Goal: Find specific page/section: Find specific page/section

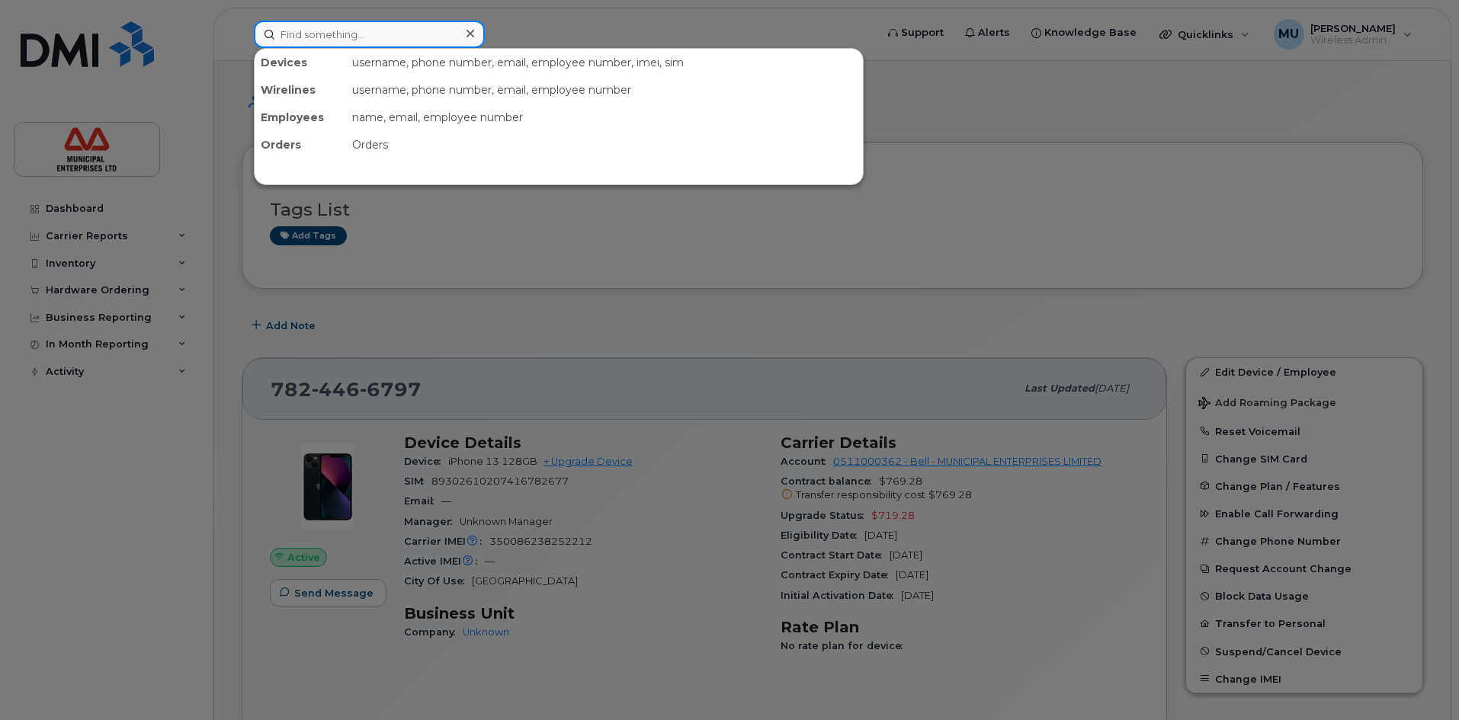
click at [380, 36] on input at bounding box center [369, 34] width 231 height 27
click at [322, 71] on div "Devices" at bounding box center [300, 62] width 91 height 27
click at [323, 29] on input at bounding box center [369, 34] width 231 height 27
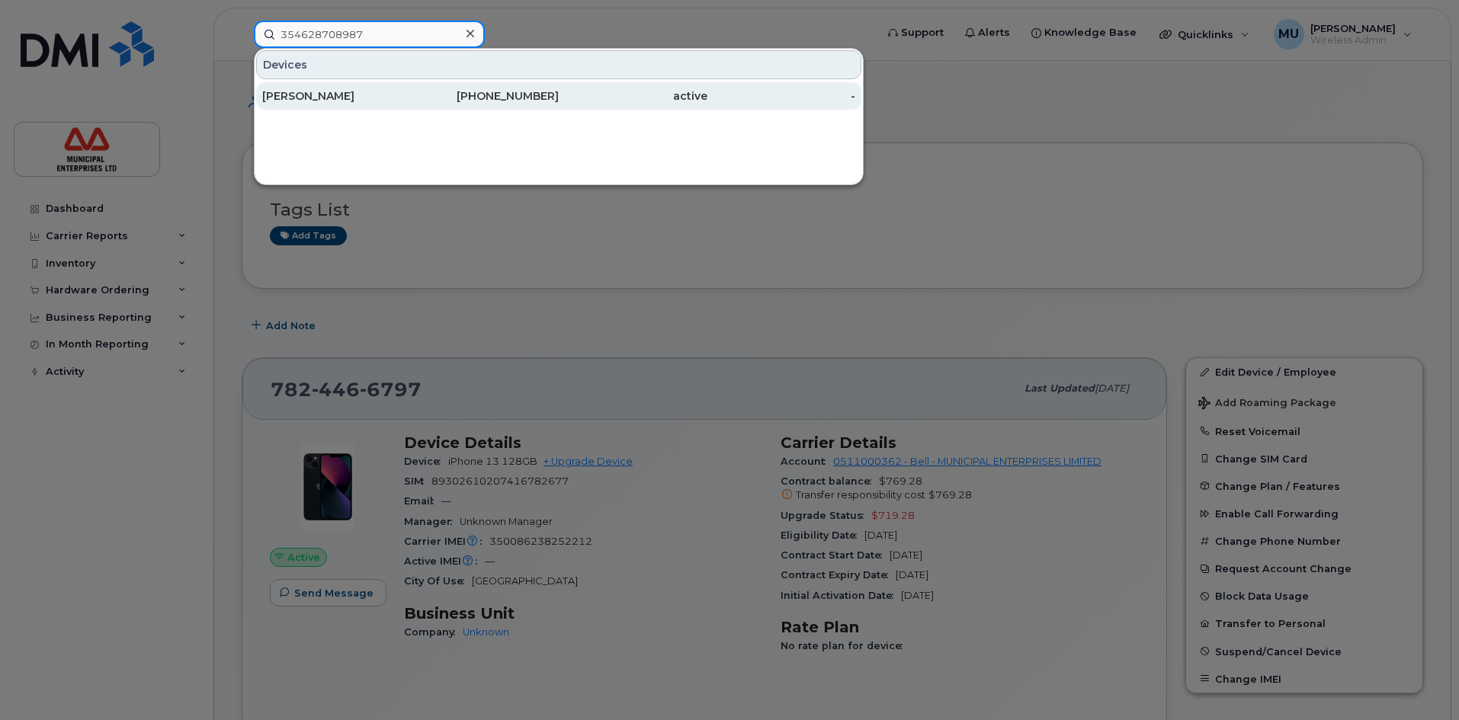
type input "354628708987"
click at [415, 91] on div "902-240-0074" at bounding box center [485, 95] width 149 height 15
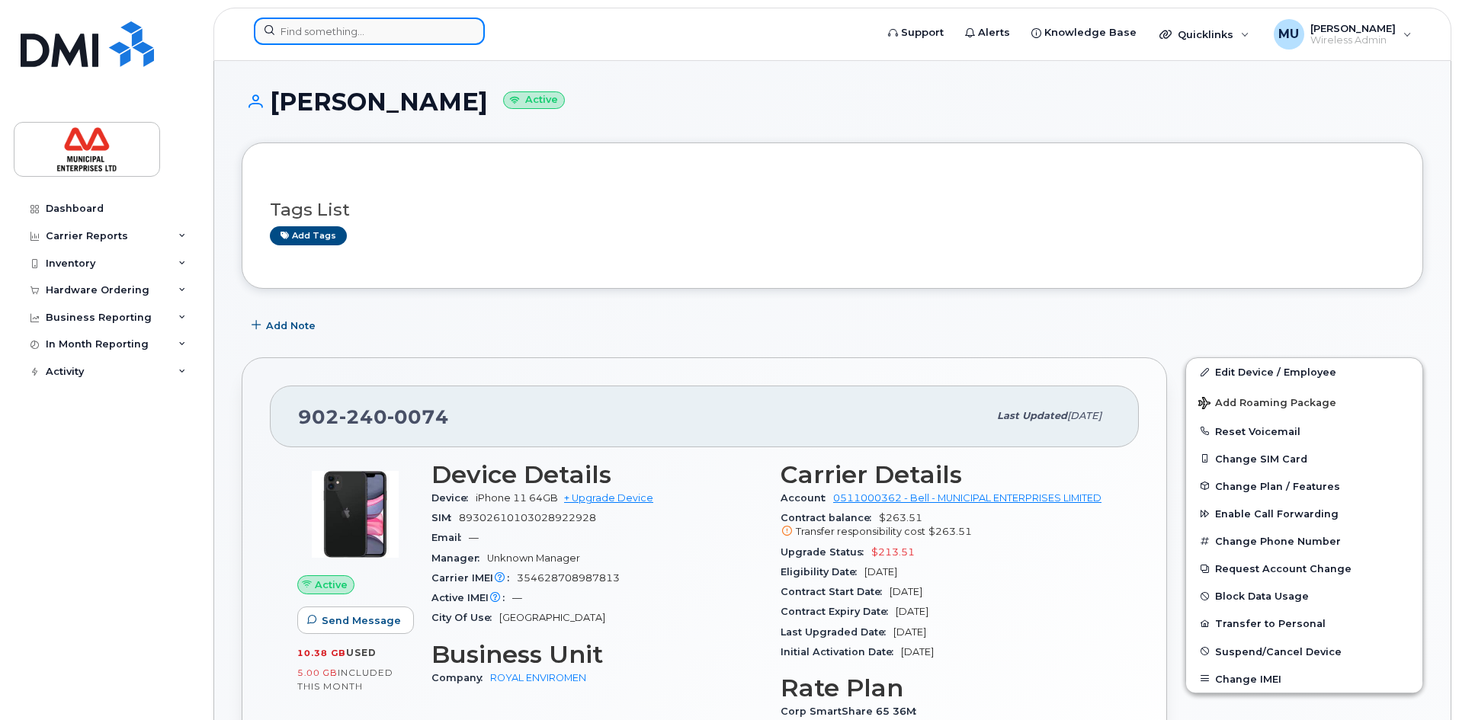
click at [408, 35] on input at bounding box center [369, 31] width 231 height 27
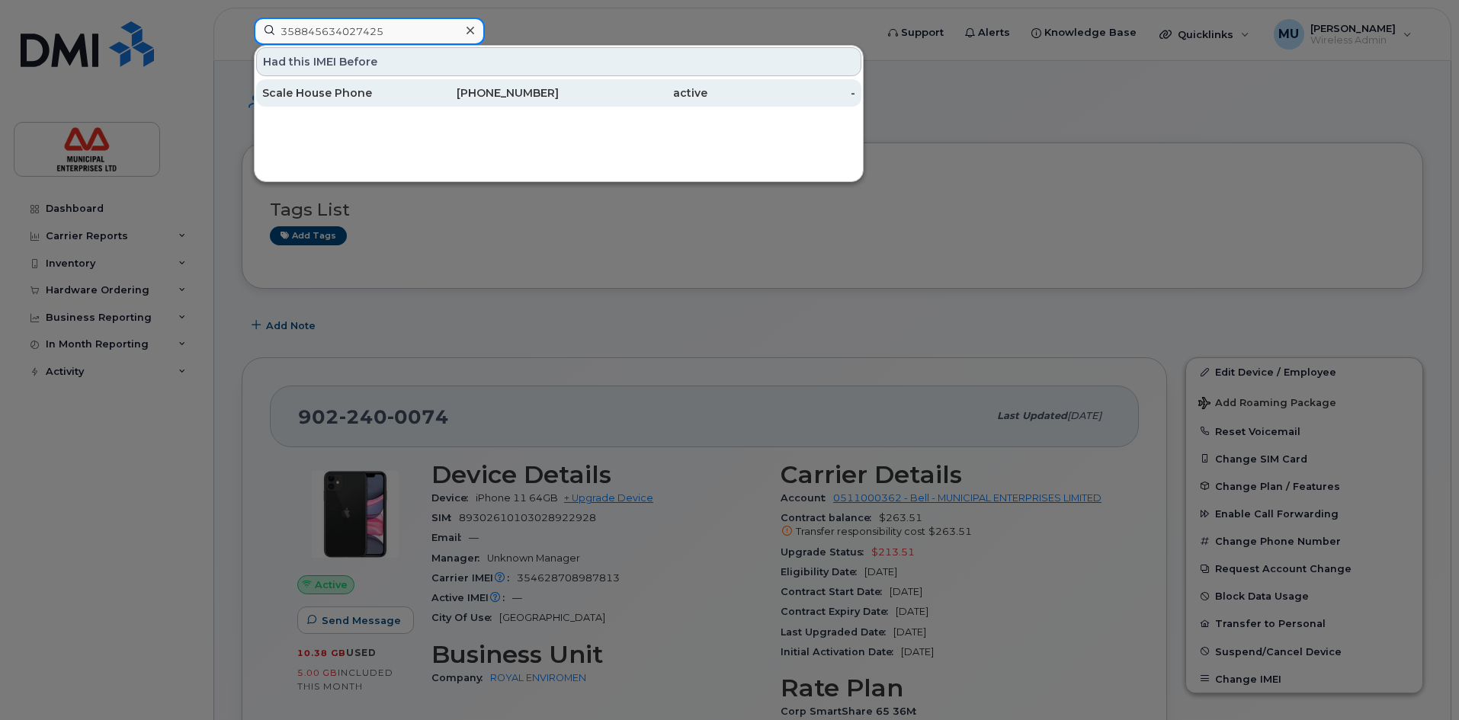
type input "358845634027425"
click at [601, 95] on div "active" at bounding box center [633, 92] width 149 height 15
